Goal: Information Seeking & Learning: Compare options

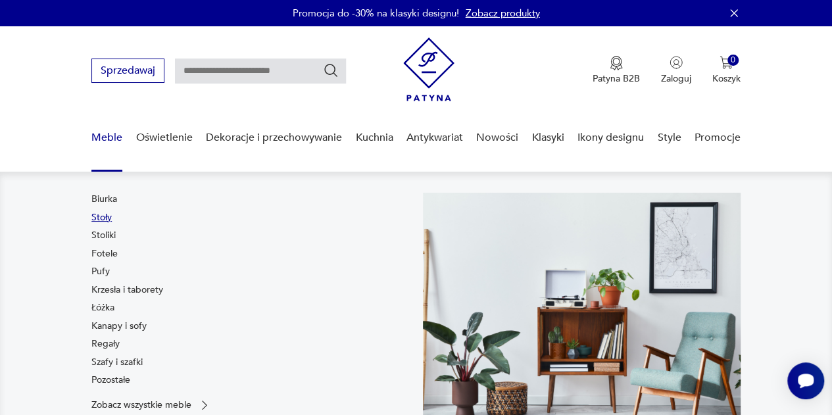
click at [102, 216] on link "Stoły" at bounding box center [101, 217] width 20 height 13
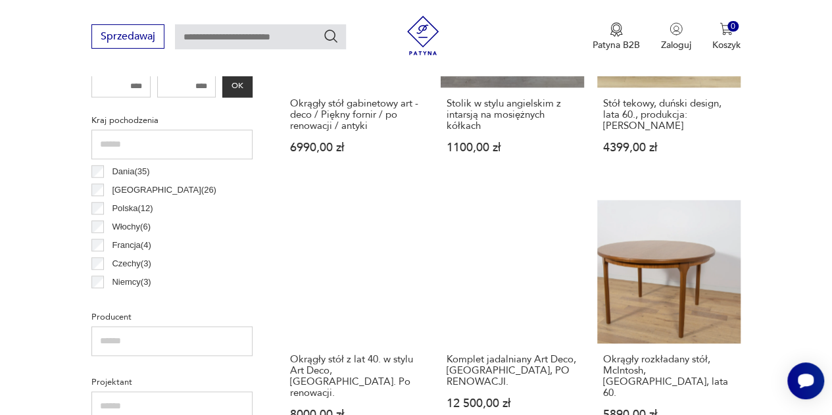
scroll to position [662, 0]
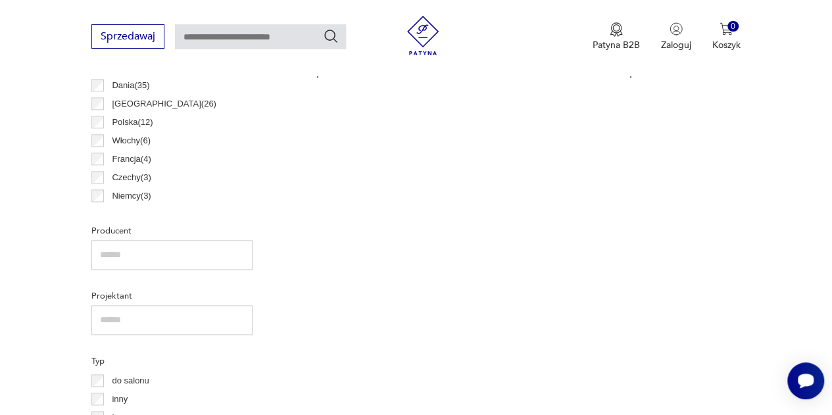
scroll to position [749, 0]
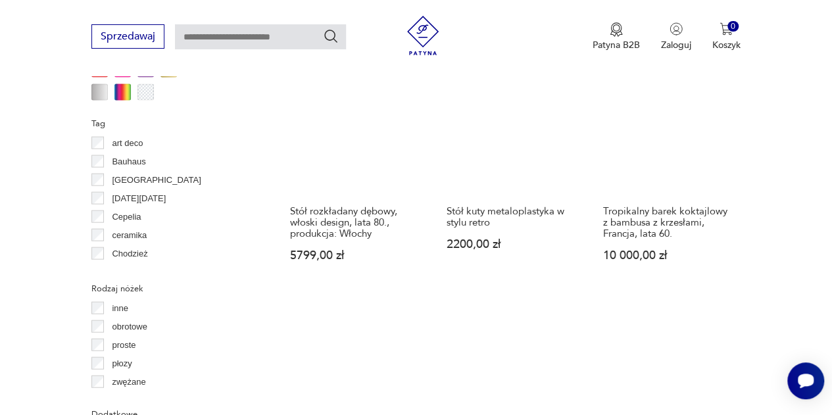
scroll to position [1316, 0]
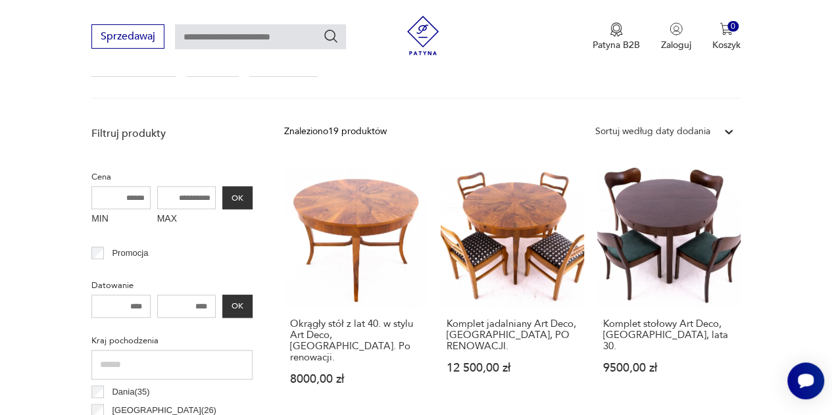
scroll to position [431, 0]
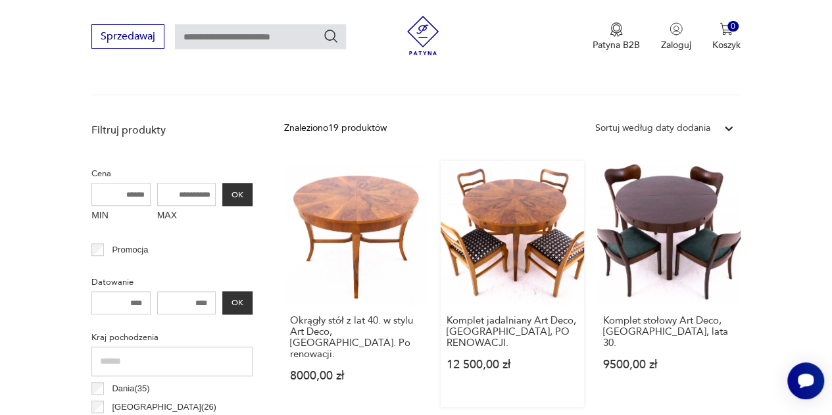
click at [496, 230] on link "Komplet jadalniany Art Deco, [GEOGRAPHIC_DATA], PO RENOWACJI. 12 500,00 zł" at bounding box center [512, 284] width 143 height 246
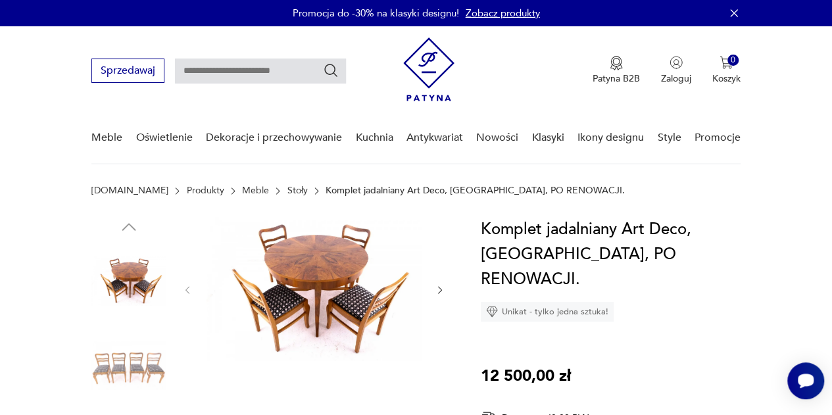
click at [386, 308] on img at bounding box center [314, 288] width 215 height 143
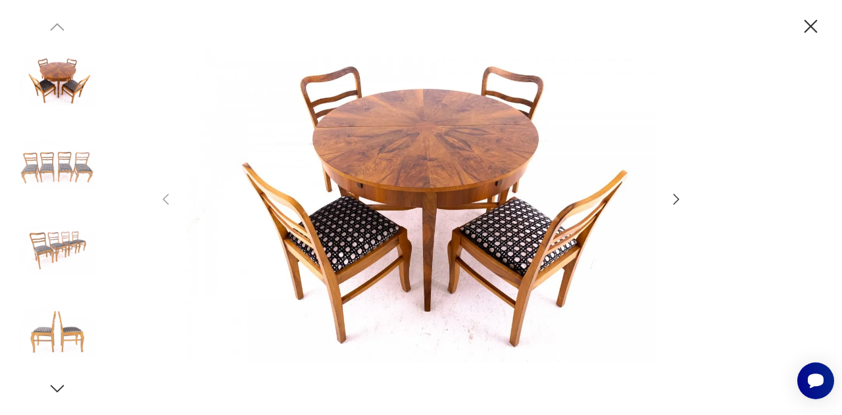
click at [673, 198] on icon "button" at bounding box center [677, 199] width 16 height 16
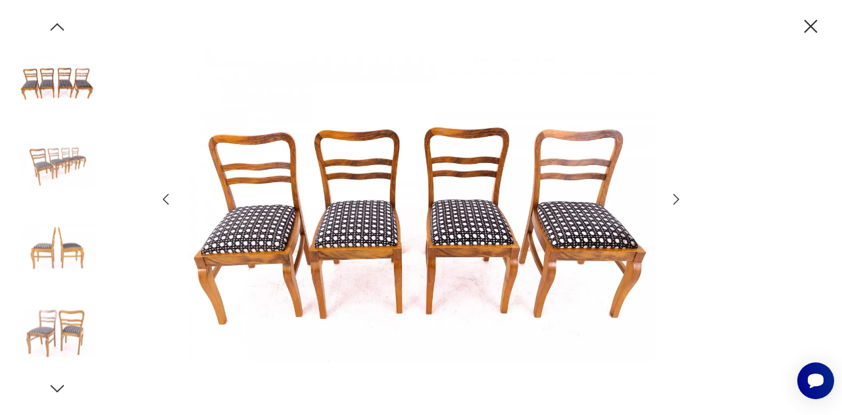
click at [810, 20] on icon "button" at bounding box center [810, 26] width 23 height 23
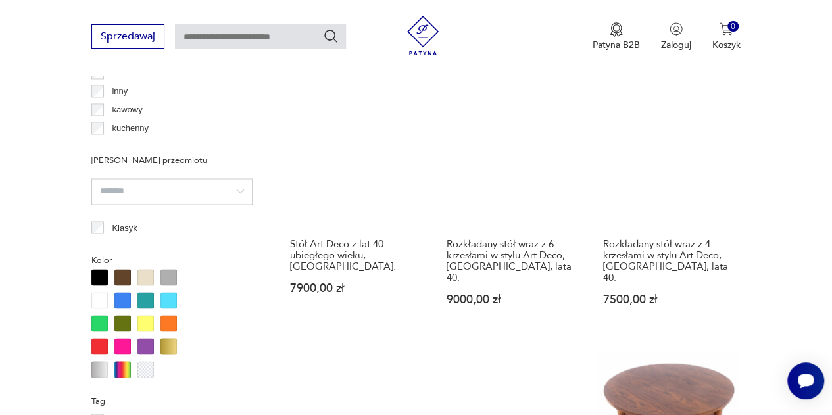
scroll to position [976, 0]
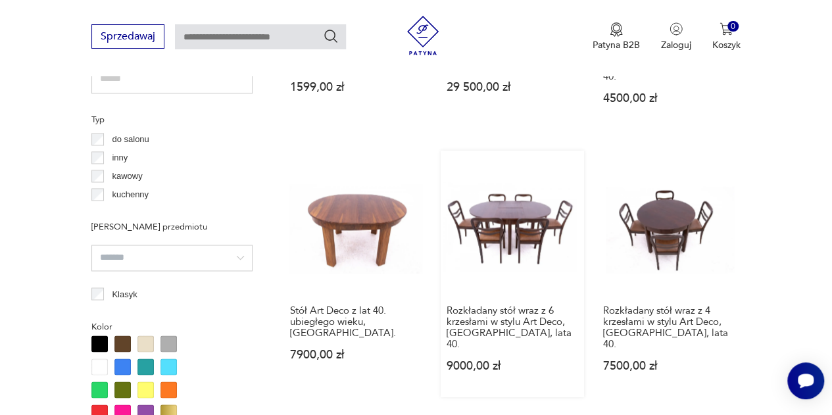
click at [522, 203] on link "Rozkładany stół wraz z 6 krzesłami w stylu Art Deco, [GEOGRAPHIC_DATA], lata 40…" at bounding box center [512, 274] width 143 height 246
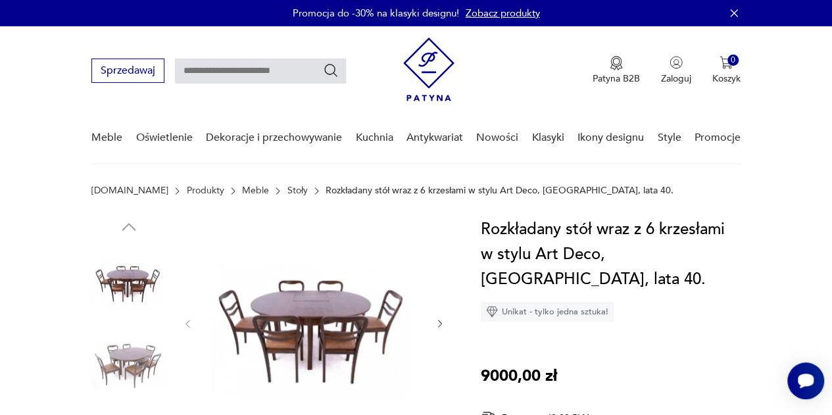
click at [305, 317] on img at bounding box center [314, 322] width 215 height 211
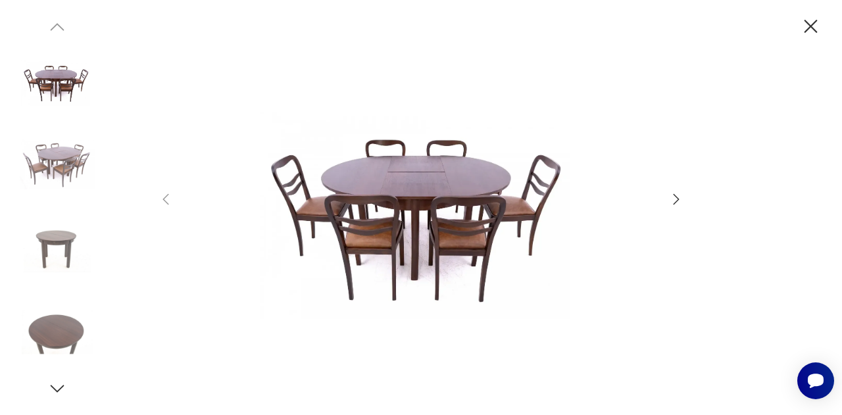
click at [396, 301] on img at bounding box center [421, 206] width 469 height 332
click at [674, 201] on icon "button" at bounding box center [677, 199] width 16 height 16
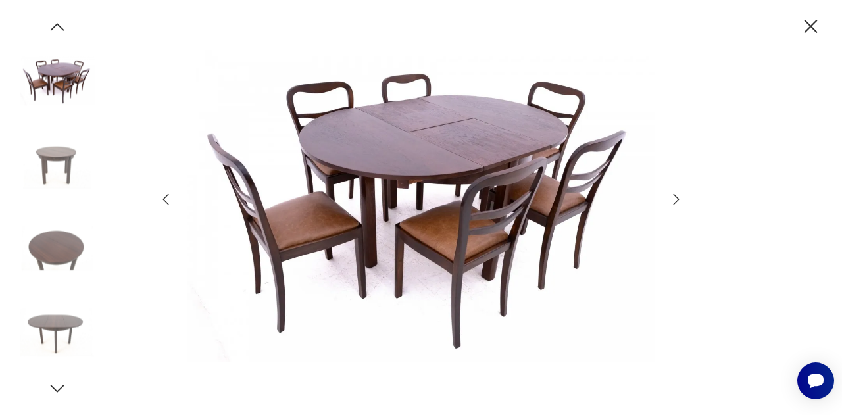
click at [674, 201] on icon "button" at bounding box center [677, 199] width 16 height 16
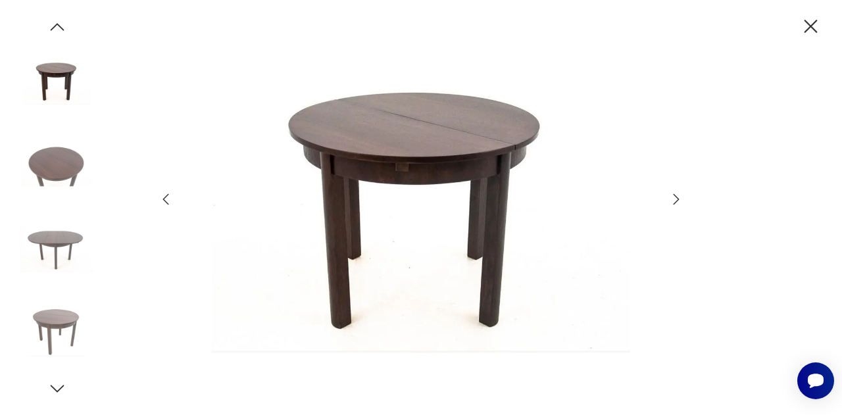
click at [674, 201] on icon "button" at bounding box center [677, 199] width 16 height 16
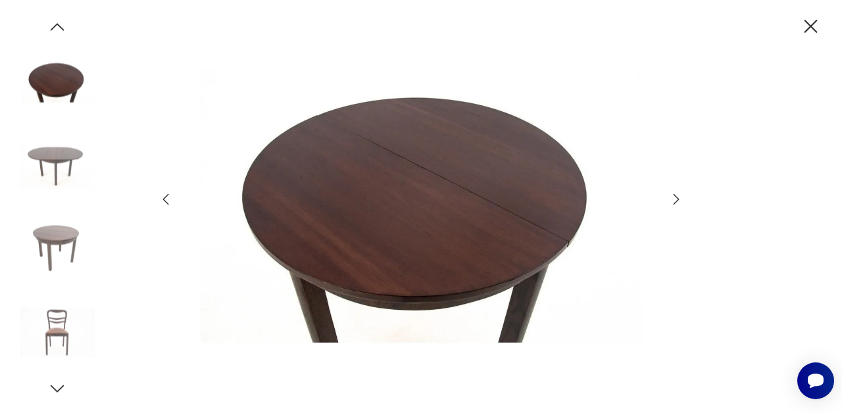
click at [674, 201] on icon "button" at bounding box center [677, 199] width 16 height 16
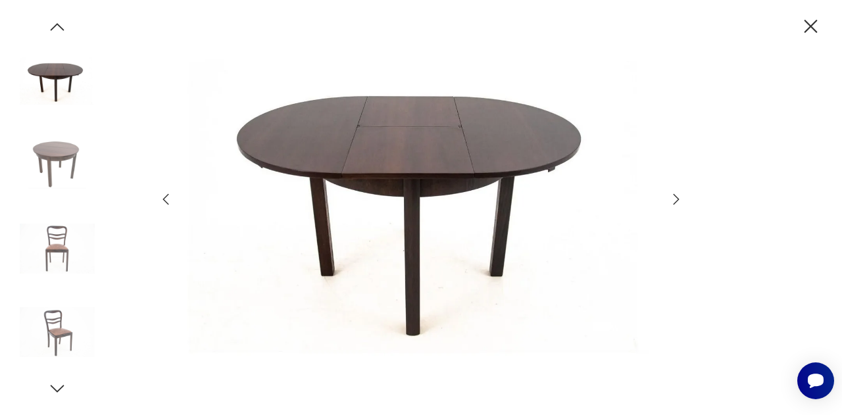
click at [674, 201] on icon "button" at bounding box center [677, 199] width 16 height 16
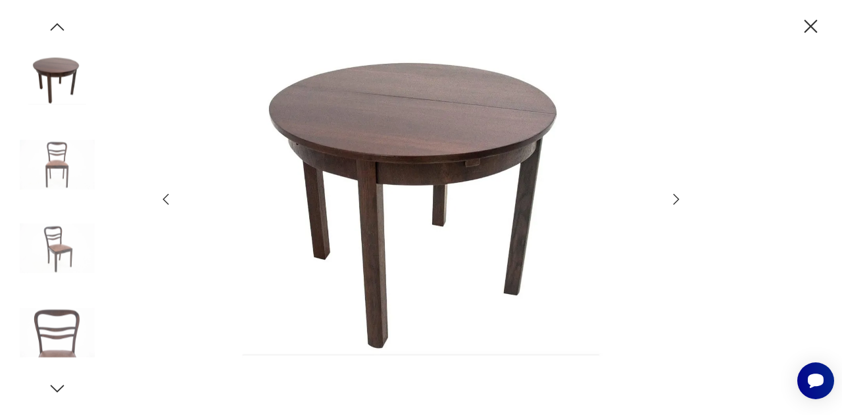
click at [674, 201] on icon "button" at bounding box center [677, 199] width 16 height 16
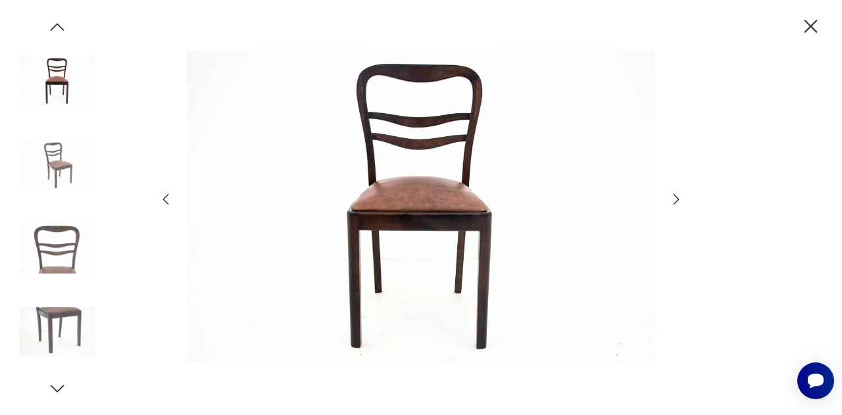
click at [674, 201] on icon "button" at bounding box center [677, 199] width 16 height 16
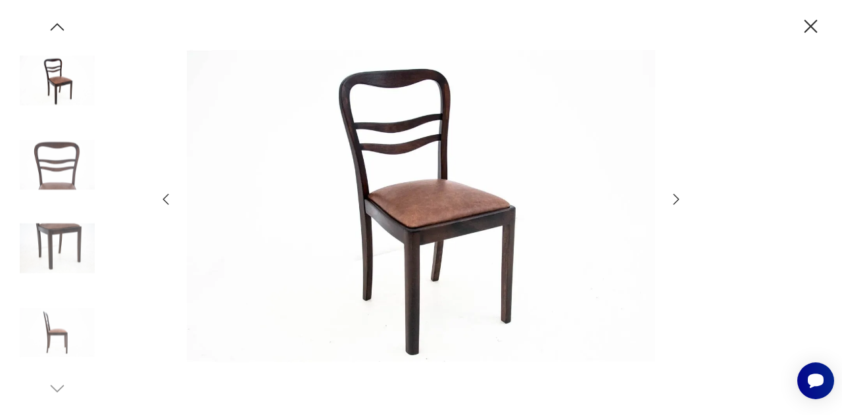
click at [811, 29] on icon "button" at bounding box center [810, 26] width 23 height 23
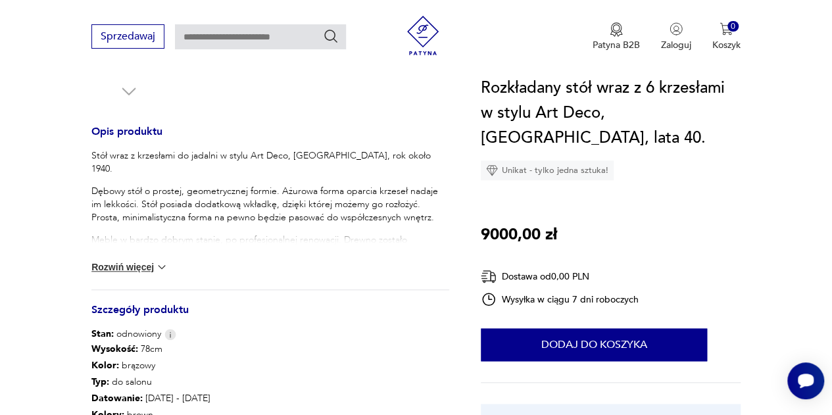
scroll to position [517, 0]
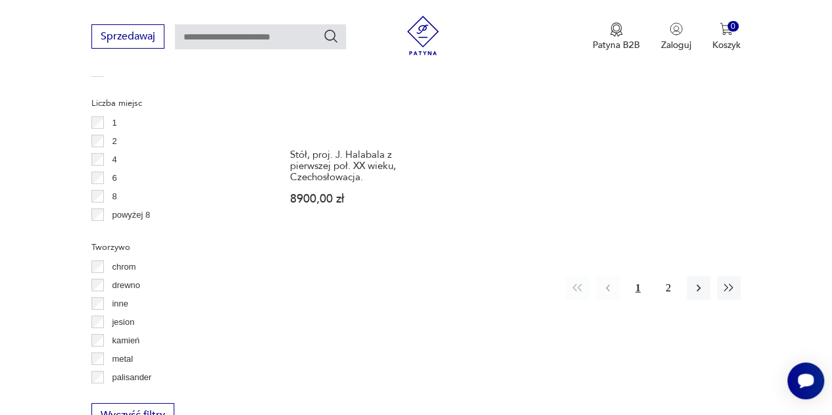
scroll to position [1892, 0]
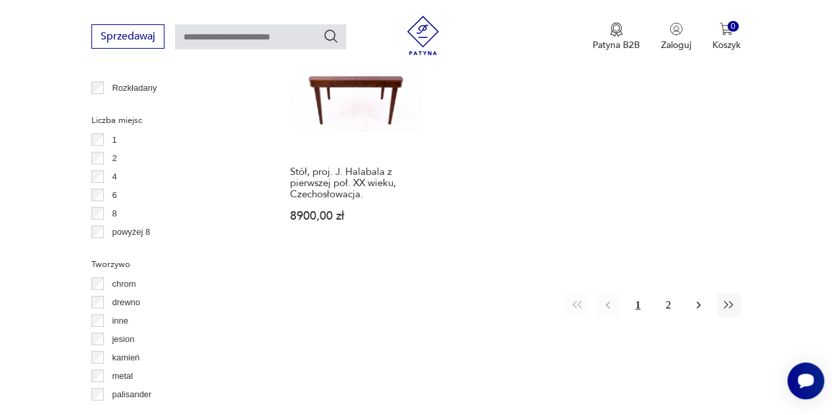
click at [701, 299] on icon "button" at bounding box center [698, 305] width 13 height 13
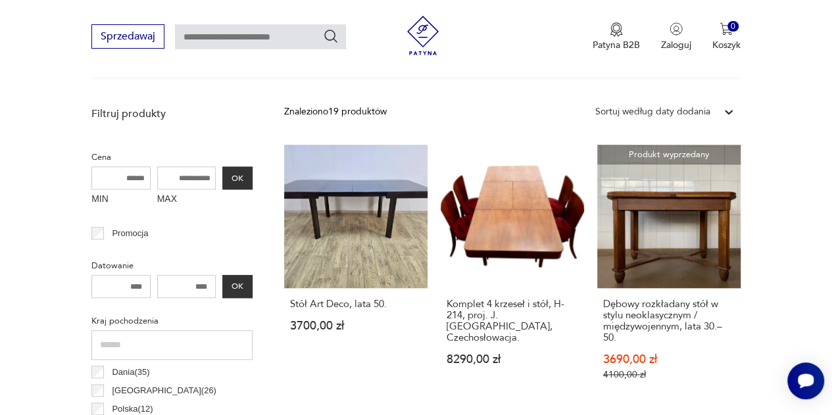
scroll to position [444, 0]
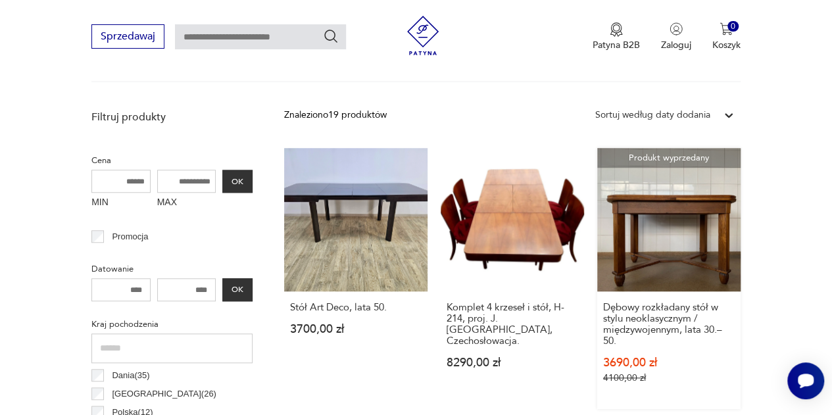
click at [659, 201] on link "Produkt wyprzedany Dębowy rozkładany stół w stylu neoklasycznym / międzywojenny…" at bounding box center [668, 278] width 143 height 261
